Goal: Task Accomplishment & Management: Complete application form

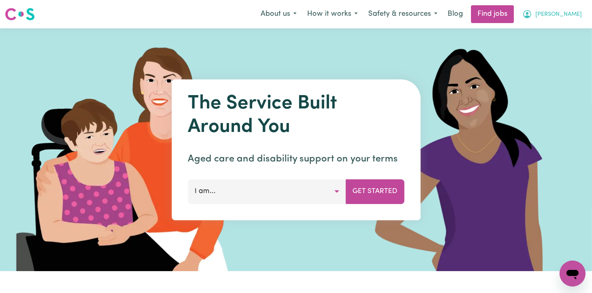
click at [577, 16] on span "[PERSON_NAME]" at bounding box center [558, 14] width 47 height 9
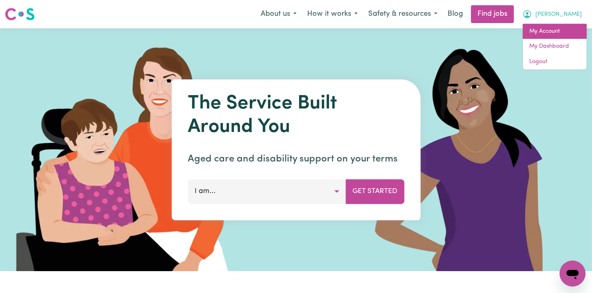
click at [542, 31] on link "My Account" at bounding box center [554, 31] width 64 height 15
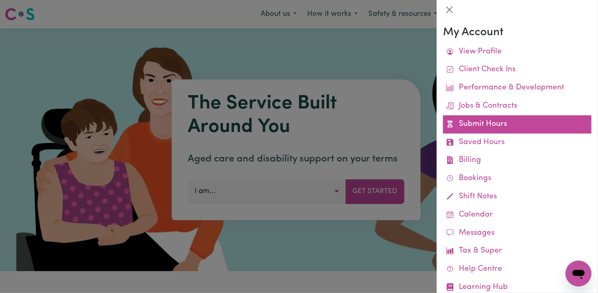
click at [496, 120] on link "Submit Hours" at bounding box center [517, 124] width 148 height 18
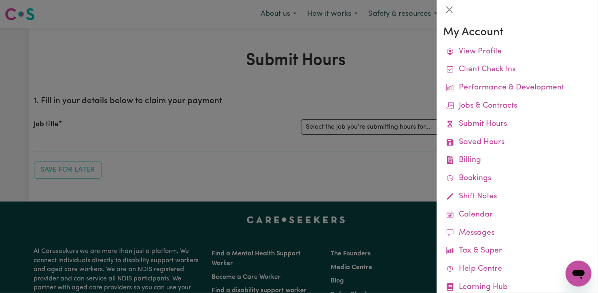
click at [243, 119] on div at bounding box center [299, 146] width 598 height 293
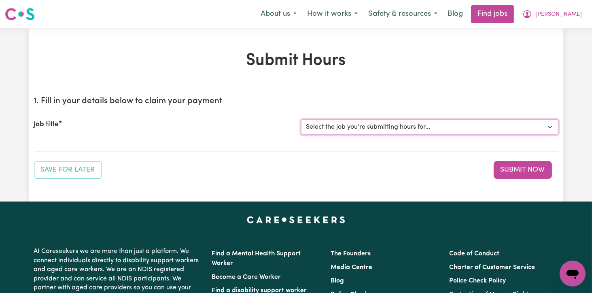
click at [553, 127] on select "Select the job you're submitting hours for... [[PERSON_NAME]] Support Worker Fo…" at bounding box center [429, 126] width 257 height 15
select select "12237"
click at [301, 119] on select "Select the job you're submitting hours for... [[PERSON_NAME]] Support Worker Fo…" at bounding box center [429, 126] width 257 height 15
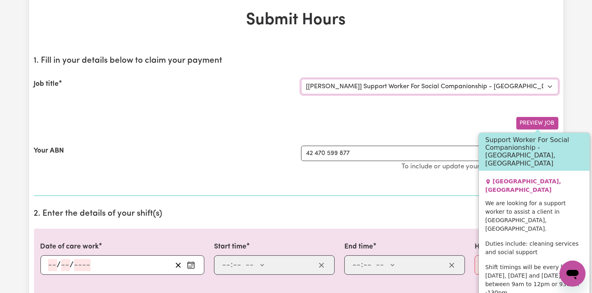
scroll to position [81, 0]
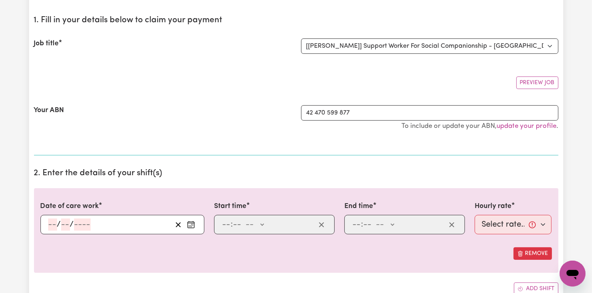
click at [192, 226] on icon "Enter the date of care work" at bounding box center [191, 224] width 8 height 8
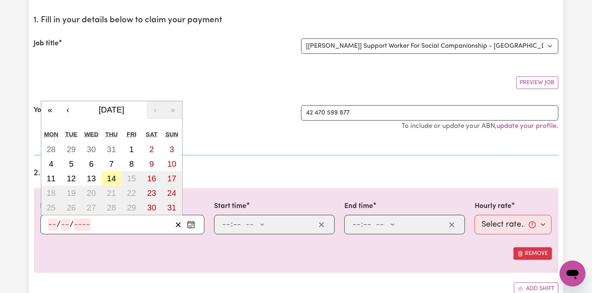
click at [118, 176] on button "14" at bounding box center [112, 178] width 20 height 15
type input "[DATE]"
type input "14"
type input "8"
type input "2025"
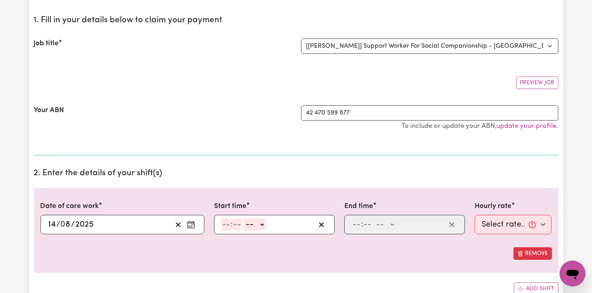
click at [226, 221] on input "number" at bounding box center [226, 224] width 9 height 12
type input "9"
type input "0"
click at [262, 221] on select "-- AM PM" at bounding box center [253, 224] width 22 height 12
select select "am"
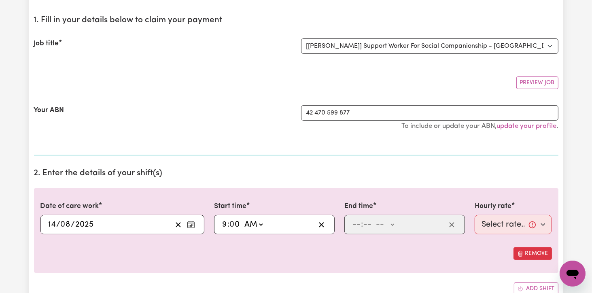
click at [242, 218] on select "-- AM PM" at bounding box center [253, 224] width 22 height 12
type input "09:00"
click at [353, 220] on input "number" at bounding box center [356, 224] width 9 height 12
type input "12"
type input "0"
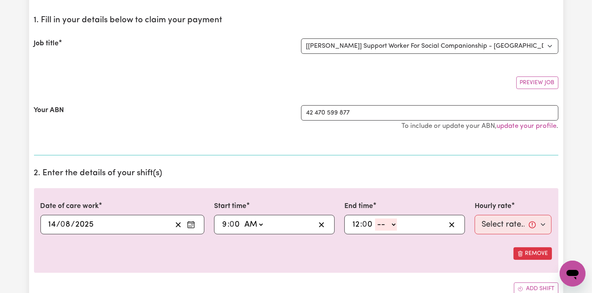
click at [395, 224] on select "-- AM PM" at bounding box center [386, 224] width 22 height 12
select select "pm"
click at [375, 218] on select "-- AM PM" at bounding box center [386, 224] width 22 height 12
type input "12:00"
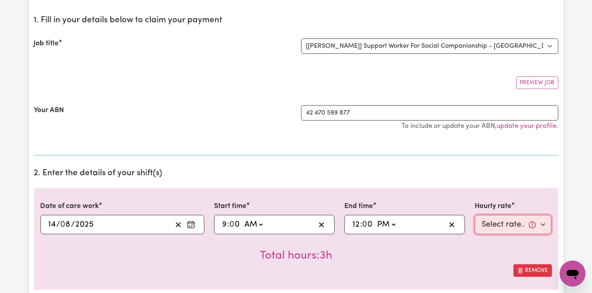
click at [542, 224] on select "Select rate... $82.49 (Weekday)" at bounding box center [512, 224] width 77 height 19
select select "82.49-Weekday"
click at [474, 215] on select "Select rate... $82.49 (Weekday)" at bounding box center [512, 224] width 77 height 19
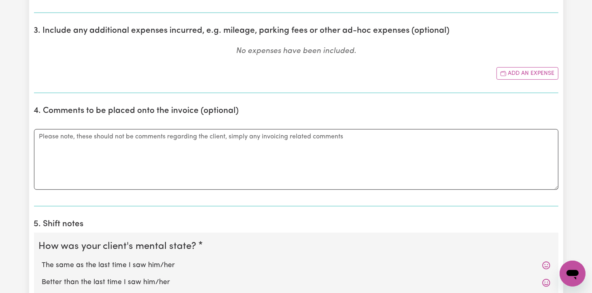
scroll to position [445, 0]
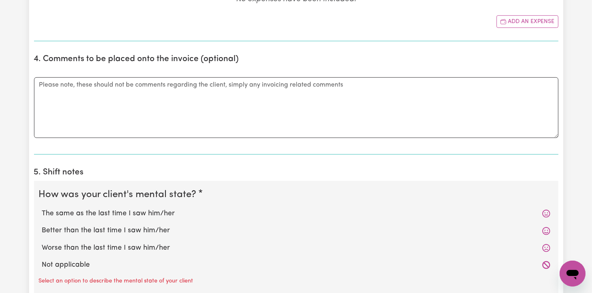
click at [79, 215] on label "The same as the last time I saw him/her" at bounding box center [296, 213] width 508 height 11
click at [42, 208] on input "The same as the last time I saw him/her" at bounding box center [42, 208] width 0 height 0
radio input "true"
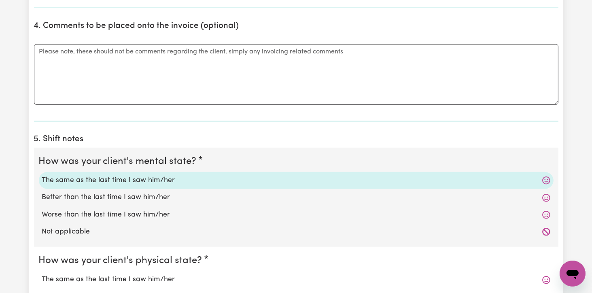
scroll to position [526, 0]
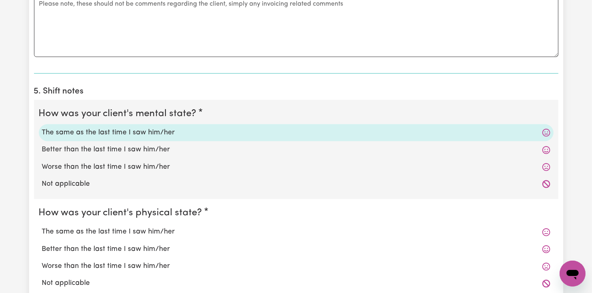
click at [88, 228] on label "The same as the last time I saw him/her" at bounding box center [296, 231] width 508 height 11
click at [42, 226] on input "The same as the last time I saw him/her" at bounding box center [42, 226] width 0 height 0
radio input "true"
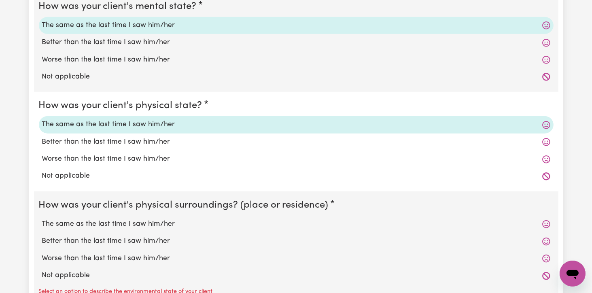
scroll to position [647, 0]
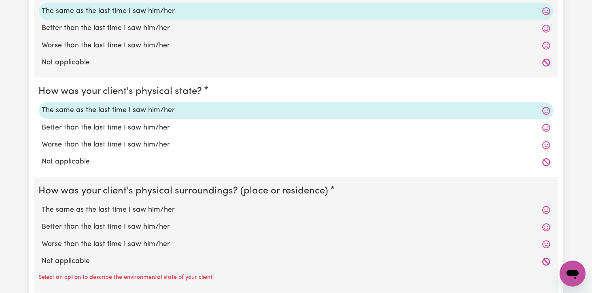
click at [86, 208] on label "The same as the last time I saw him/her" at bounding box center [296, 210] width 508 height 11
click at [42, 205] on input "The same as the last time I saw him/her" at bounding box center [42, 204] width 0 height 0
radio input "true"
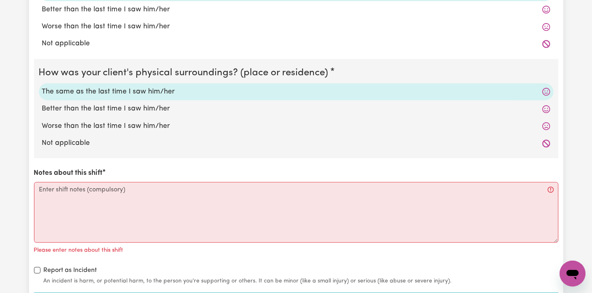
scroll to position [768, 0]
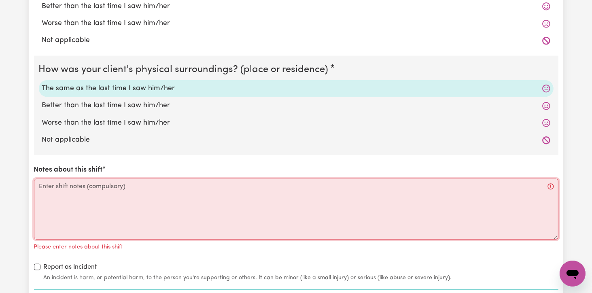
click at [43, 186] on textarea "Notes about this shift" at bounding box center [296, 209] width 524 height 61
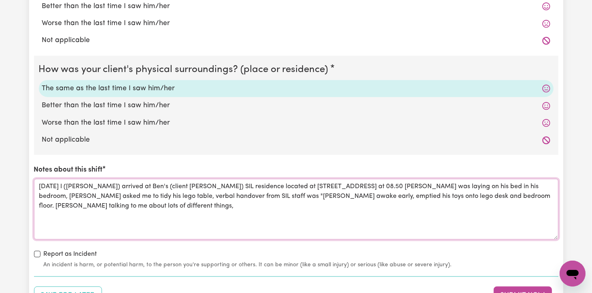
click at [143, 205] on textarea "[DATE] I ([PERSON_NAME]) arrived at Ben's (client [PERSON_NAME]) SIL residence …" at bounding box center [296, 209] width 524 height 61
click at [198, 205] on textarea "[DATE] I ([PERSON_NAME]) arrived at Ben's (client [PERSON_NAME]) SIL residence …" at bounding box center [296, 209] width 524 height 61
click at [251, 207] on textarea "[DATE] I ([PERSON_NAME]) arrived at Ben's (client [PERSON_NAME]) SIL residence …" at bounding box center [296, 209] width 524 height 61
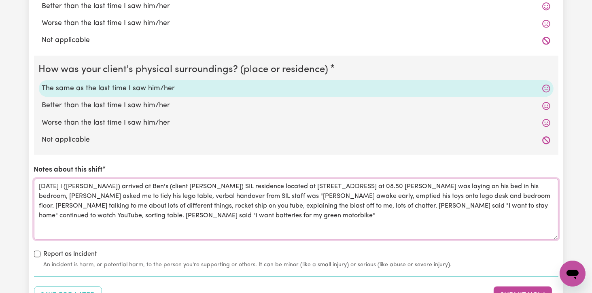
click at [87, 213] on textarea "[DATE] I ([PERSON_NAME]) arrived at Ben's (client [PERSON_NAME]) SIL residence …" at bounding box center [296, 209] width 524 height 61
click at [212, 219] on textarea "[DATE] I ([PERSON_NAME]) arrived at Ben's (client [PERSON_NAME]) SIL residence …" at bounding box center [296, 209] width 524 height 61
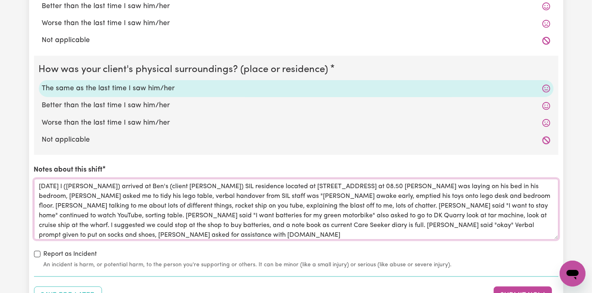
click at [191, 208] on textarea "[DATE] I ([PERSON_NAME]) arrived at Ben's (client [PERSON_NAME]) SIL residence …" at bounding box center [296, 209] width 524 height 61
click at [106, 235] on textarea "[DATE] I ([PERSON_NAME]) arrived at Ben's (client [PERSON_NAME]) SIL residence …" at bounding box center [296, 209] width 524 height 61
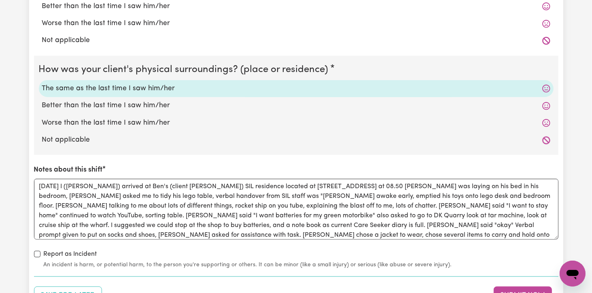
click at [459, 165] on div "Notes about this shift [DATE] I ([PERSON_NAME]) arrived at Ben's (client [PERSO…" at bounding box center [296, 202] width 524 height 74
click at [412, 235] on textarea "[DATE] I ([PERSON_NAME]) arrived at Ben's (client [PERSON_NAME]) SIL residence …" at bounding box center [296, 209] width 524 height 61
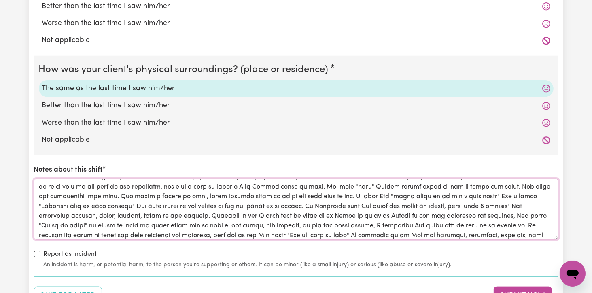
scroll to position [48, 0]
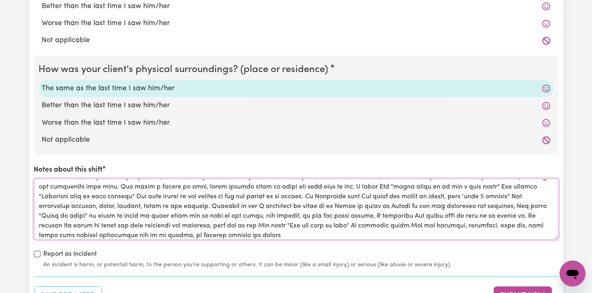
click at [157, 234] on textarea "Notes about this shift" at bounding box center [296, 209] width 524 height 61
click at [230, 231] on textarea "Notes about this shift" at bounding box center [296, 209] width 524 height 61
click at [410, 233] on textarea "Notes about this shift" at bounding box center [296, 209] width 524 height 61
click at [455, 226] on textarea "Notes about this shift" at bounding box center [296, 209] width 524 height 61
click at [431, 233] on textarea "Notes about this shift" at bounding box center [296, 209] width 524 height 61
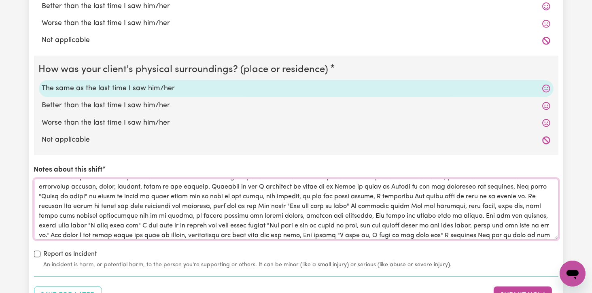
scroll to position [77, 0]
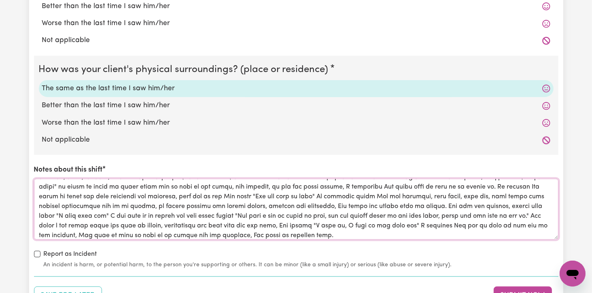
click at [431, 233] on textarea "Notes about this shift" at bounding box center [296, 209] width 524 height 61
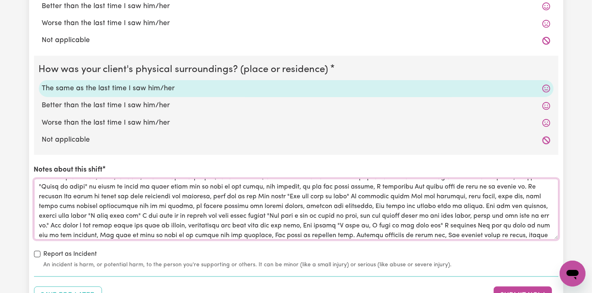
scroll to position [87, 0]
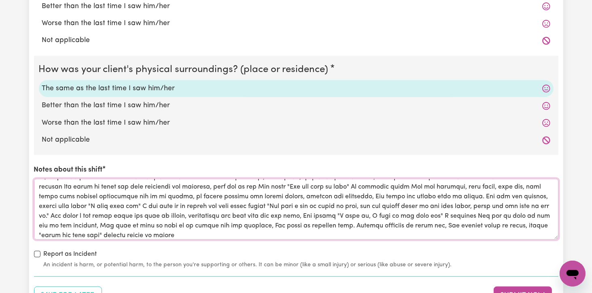
click at [159, 233] on textarea "Notes about this shift" at bounding box center [296, 209] width 524 height 61
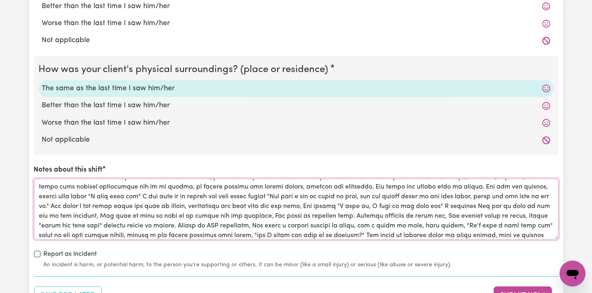
scroll to position [106, 0]
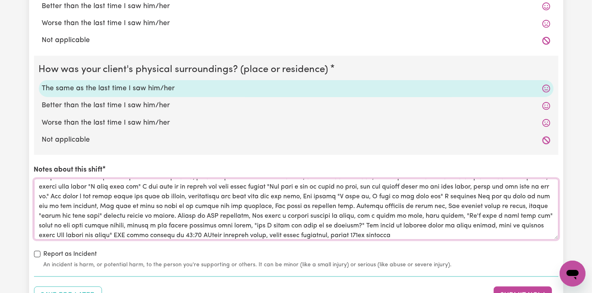
click at [182, 233] on textarea "Notes about this shift" at bounding box center [296, 209] width 524 height 61
click at [382, 235] on textarea "Notes about this shift" at bounding box center [296, 209] width 524 height 61
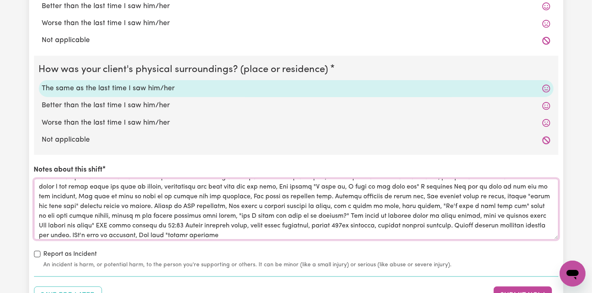
click at [218, 230] on textarea "Notes about this shift" at bounding box center [296, 209] width 524 height 61
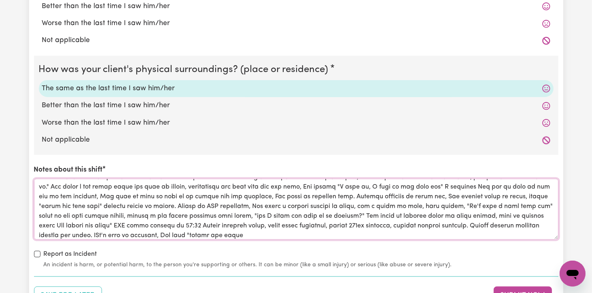
click at [238, 233] on textarea "Notes about this shift" at bounding box center [296, 209] width 524 height 61
click at [98, 234] on textarea "Notes about this shift" at bounding box center [296, 209] width 524 height 61
click at [244, 233] on textarea "Notes about this shift" at bounding box center [296, 209] width 524 height 61
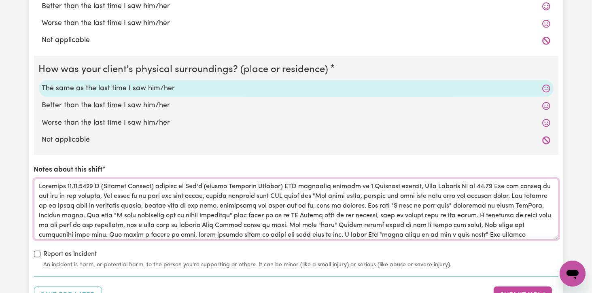
click at [50, 194] on textarea "Notes about this shift" at bounding box center [296, 209] width 524 height 61
click at [242, 214] on textarea "Notes about this shift" at bounding box center [296, 209] width 524 height 61
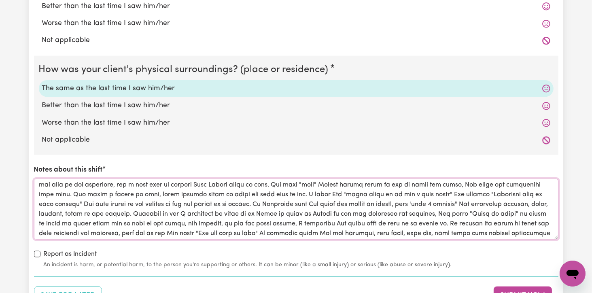
click at [160, 211] on textarea "Notes about this shift" at bounding box center [296, 209] width 524 height 61
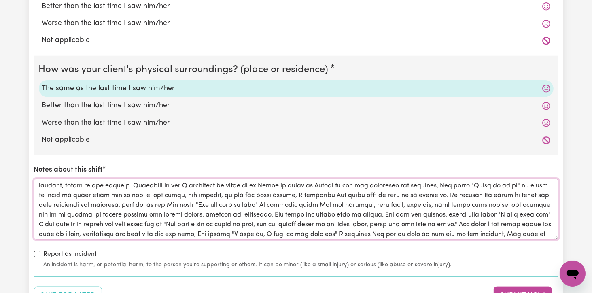
scroll to position [81, 0]
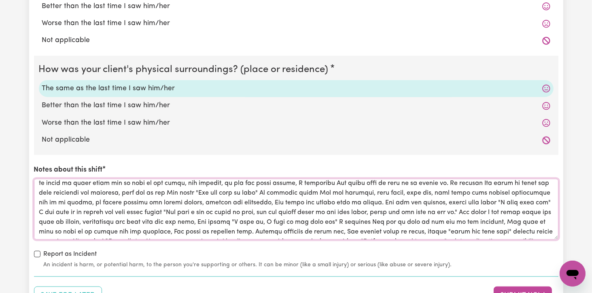
click at [383, 221] on textarea "Notes about this shift" at bounding box center [296, 209] width 524 height 61
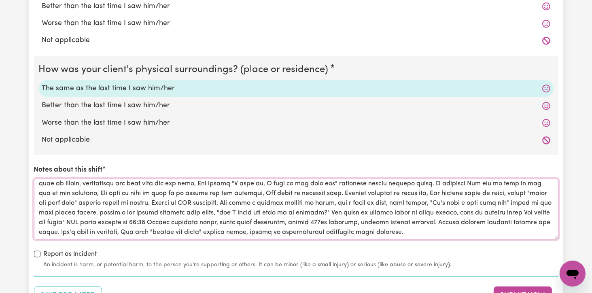
click at [336, 192] on textarea "Notes about this shift" at bounding box center [296, 209] width 524 height 61
click at [341, 192] on textarea "Notes about this shift" at bounding box center [296, 209] width 524 height 61
click at [320, 192] on textarea "Notes about this shift" at bounding box center [296, 209] width 524 height 61
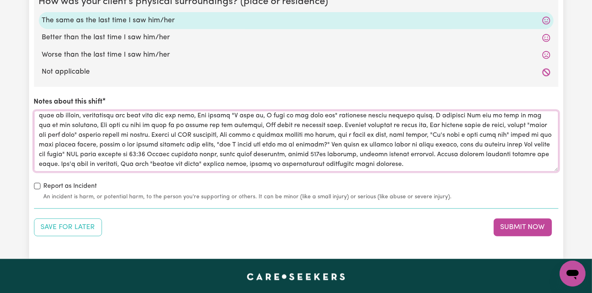
scroll to position [849, 0]
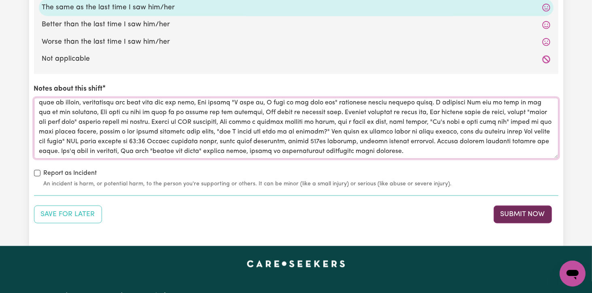
type textarea "[DATE] I ([PERSON_NAME]) arrived at Ben's (client [PERSON_NAME]) SIL residence …"
click at [539, 215] on button "Submit Now" at bounding box center [522, 214] width 58 height 18
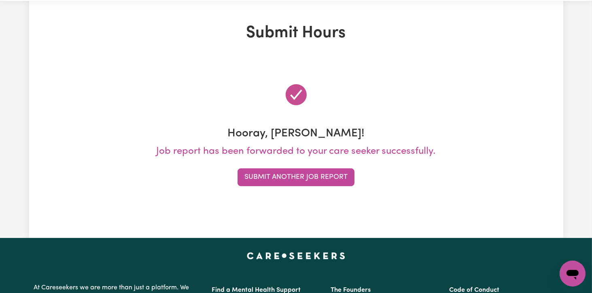
scroll to position [0, 0]
